Goal: Task Accomplishment & Management: Use online tool/utility

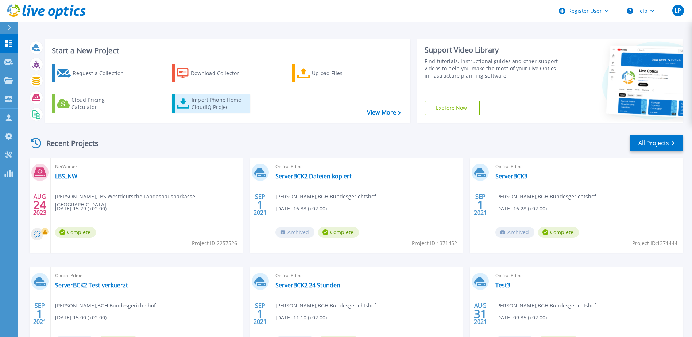
click at [200, 96] on div "Import Phone Home CloudIQ Project" at bounding box center [219, 103] width 57 height 15
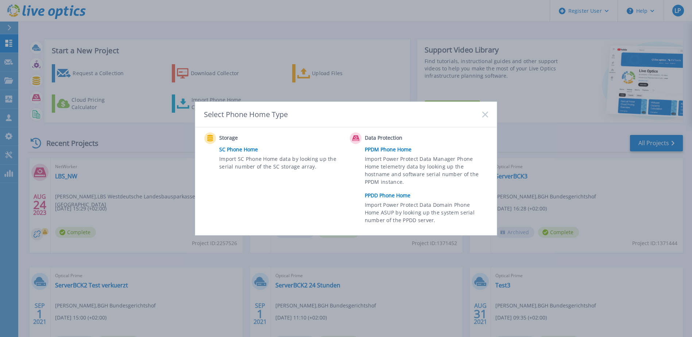
click at [380, 195] on link "PPDD Phone Home" at bounding box center [428, 195] width 127 height 11
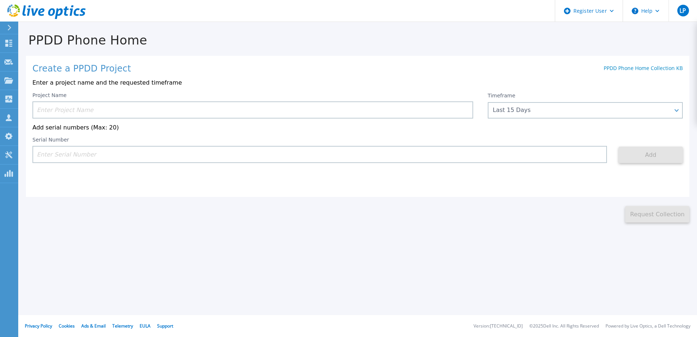
click at [122, 155] on input at bounding box center [319, 154] width 575 height 17
paste input "CRK00234012394"
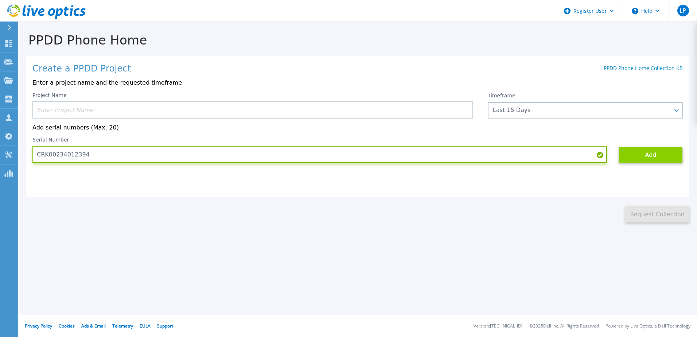
type input "CRK00234012394"
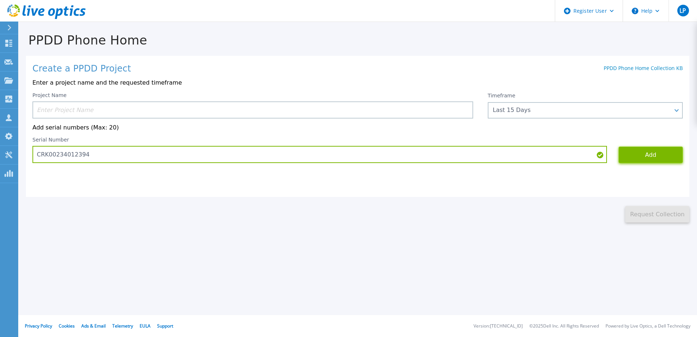
click at [635, 155] on button "Add" at bounding box center [651, 155] width 64 height 16
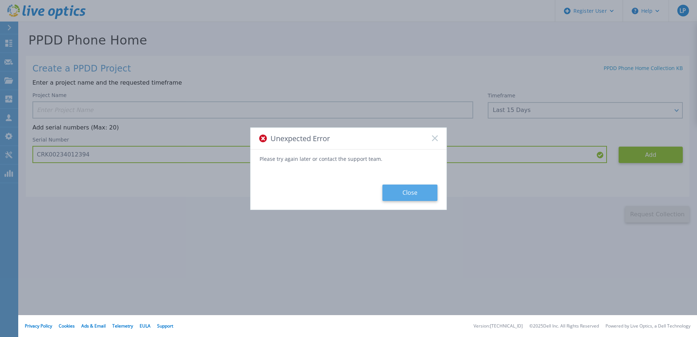
click at [433, 195] on button "Close" at bounding box center [410, 193] width 55 height 16
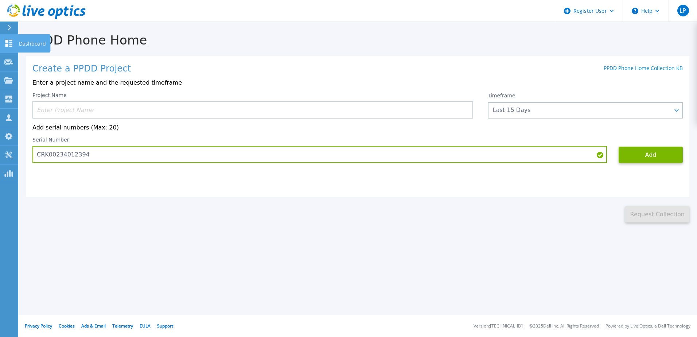
click at [9, 44] on icon at bounding box center [8, 43] width 7 height 7
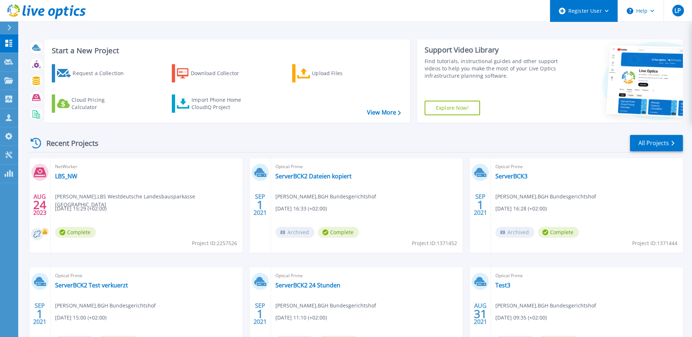
click at [608, 7] on div "Register User" at bounding box center [583, 11] width 67 height 22
